Goal: Check status: Check status

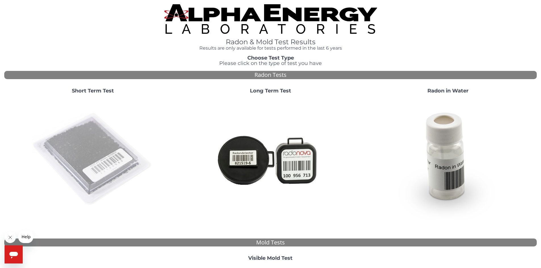
click at [107, 164] on img at bounding box center [93, 160] width 122 height 122
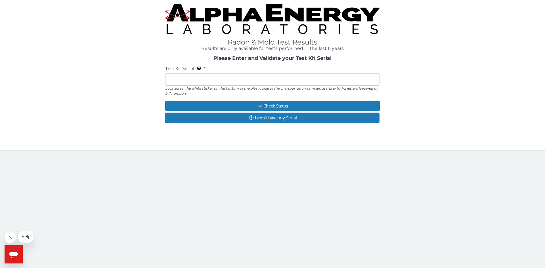
click at [191, 81] on input "Test Kit Serial Located on the white sticker on the bottom of the plastic side …" at bounding box center [272, 80] width 215 height 12
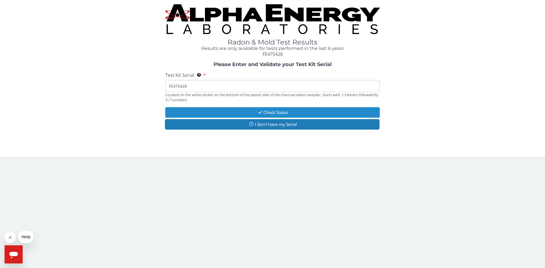
type input "FE475428"
click at [274, 114] on button "Check Status" at bounding box center [272, 112] width 215 height 11
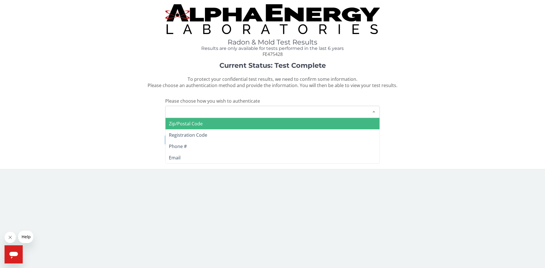
click at [373, 112] on div at bounding box center [373, 111] width 11 height 11
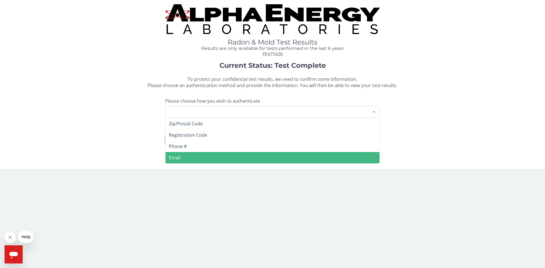
click at [181, 159] on span "Email" at bounding box center [273, 157] width 214 height 11
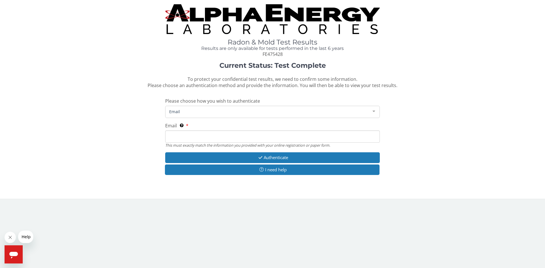
click at [187, 137] on input "Email This must exactly match the information you provided with your online reg…" at bounding box center [272, 137] width 215 height 12
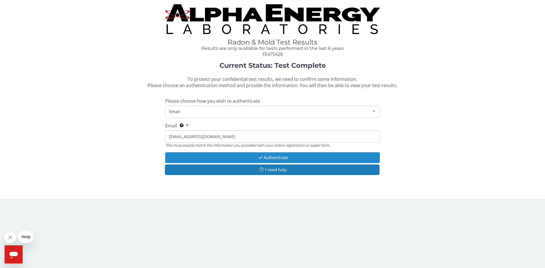
click at [257, 159] on icon "button" at bounding box center [260, 158] width 7 height 4
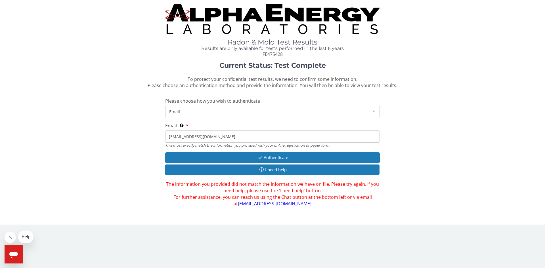
click at [179, 137] on input "[EMAIL_ADDRESS][DOMAIN_NAME]" at bounding box center [272, 137] width 215 height 12
click at [171, 136] on input "[EMAIL_ADDRESS][DOMAIN_NAME]" at bounding box center [272, 137] width 215 height 12
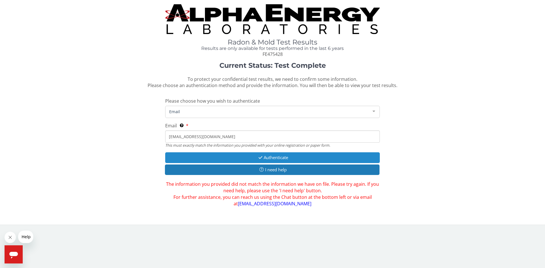
type input "[EMAIL_ADDRESS][DOMAIN_NAME]"
click at [264, 159] on button "Authenticate" at bounding box center [272, 158] width 215 height 11
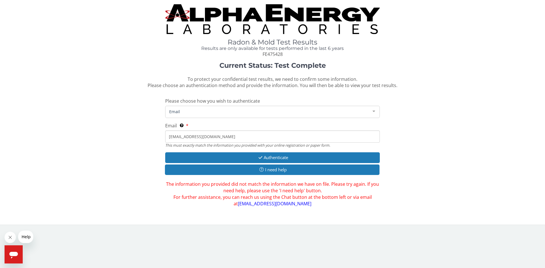
click at [375, 112] on div at bounding box center [373, 111] width 11 height 11
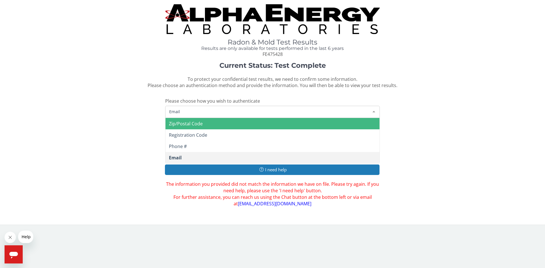
click at [203, 126] on span "Zip/Postal Code" at bounding box center [273, 123] width 214 height 11
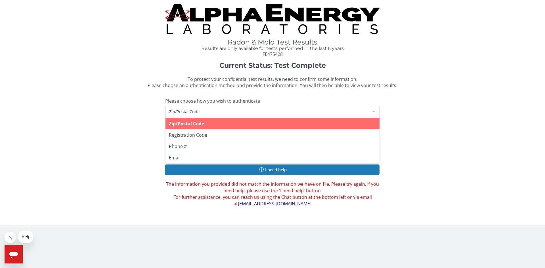
click at [209, 111] on span "Zip/Postal Code" at bounding box center [268, 112] width 201 height 6
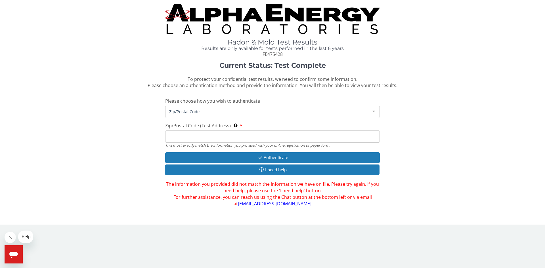
click at [435, 126] on div "Current Status: Test Complete To protect your confidential test results, we nee…" at bounding box center [272, 134] width 537 height 145
click at [202, 136] on input "Zip/Postal Code (Test Address) This must exactly match the information you prov…" at bounding box center [272, 137] width 215 height 12
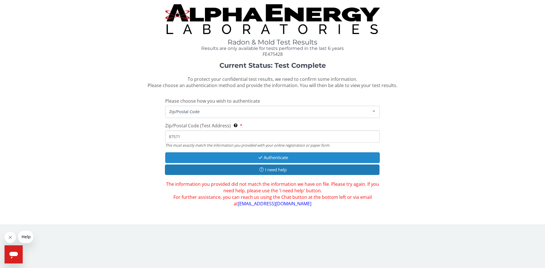
type input "87571"
click at [263, 157] on button "Authenticate" at bounding box center [272, 158] width 215 height 11
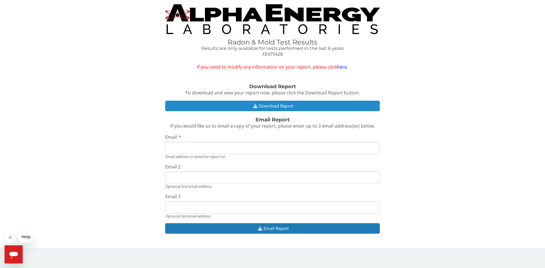
click at [271, 107] on button "Download Report" at bounding box center [272, 106] width 215 height 11
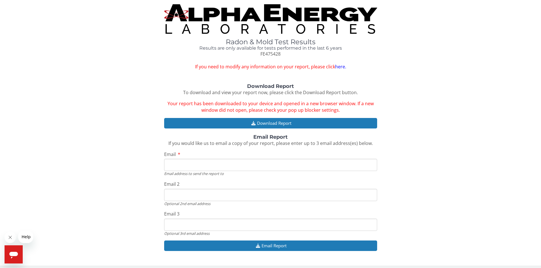
click at [188, 168] on input "Email" at bounding box center [270, 165] width 213 height 12
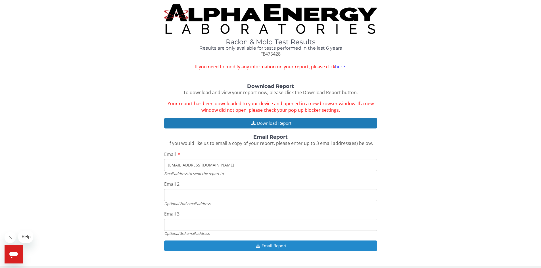
type input "[EMAIL_ADDRESS][DOMAIN_NAME]"
click at [268, 248] on button "Email Report" at bounding box center [270, 246] width 213 height 11
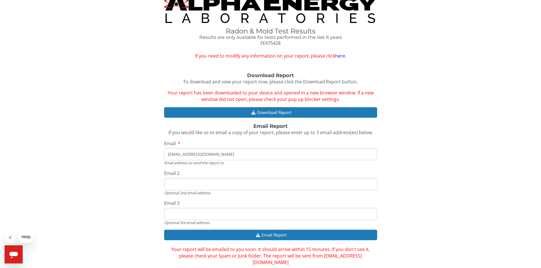
scroll to position [16, 0]
